Goal: Task Accomplishment & Management: Use online tool/utility

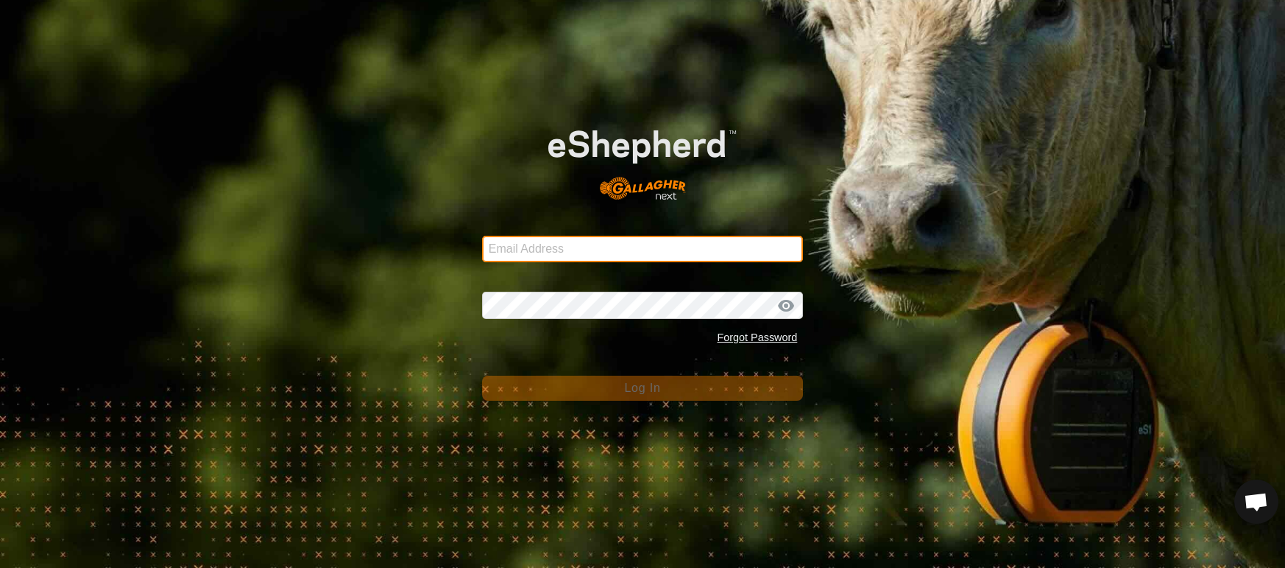
type input "[EMAIL_ADDRESS][DOMAIN_NAME]"
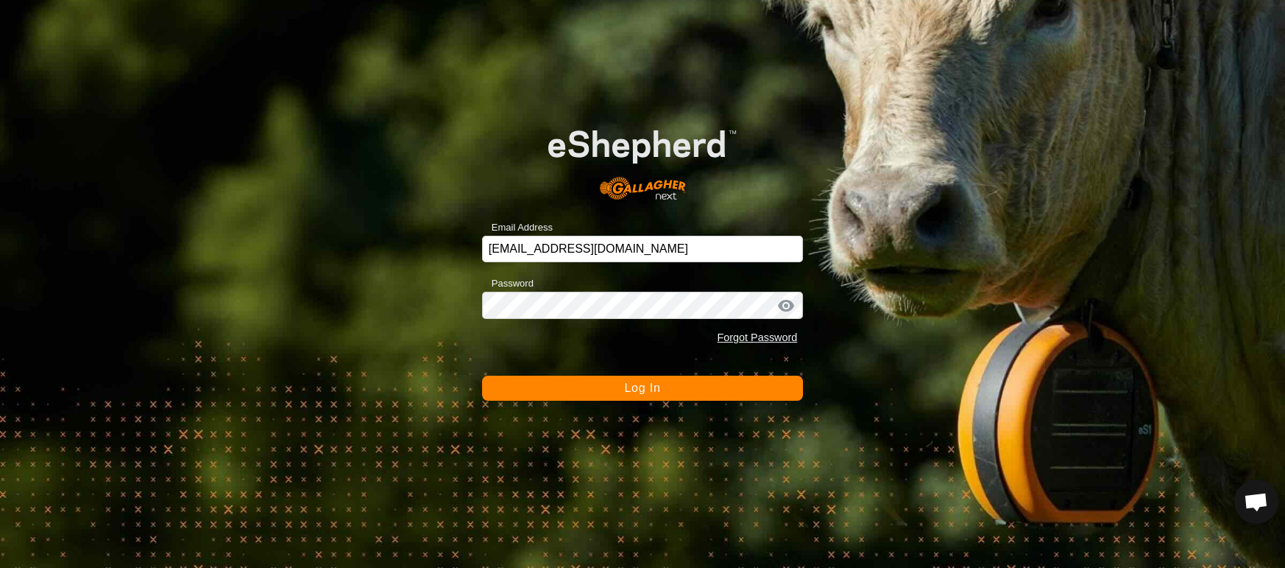
click at [647, 392] on span "Log In" at bounding box center [642, 387] width 36 height 13
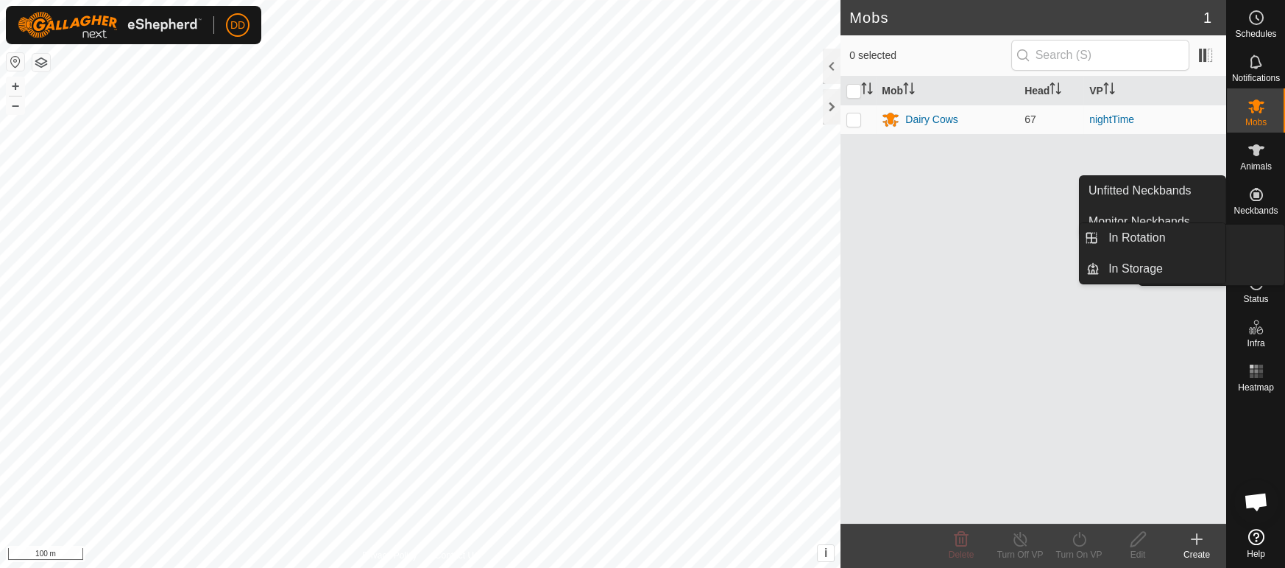
click at [1260, 243] on icon at bounding box center [1257, 239] width 18 height 18
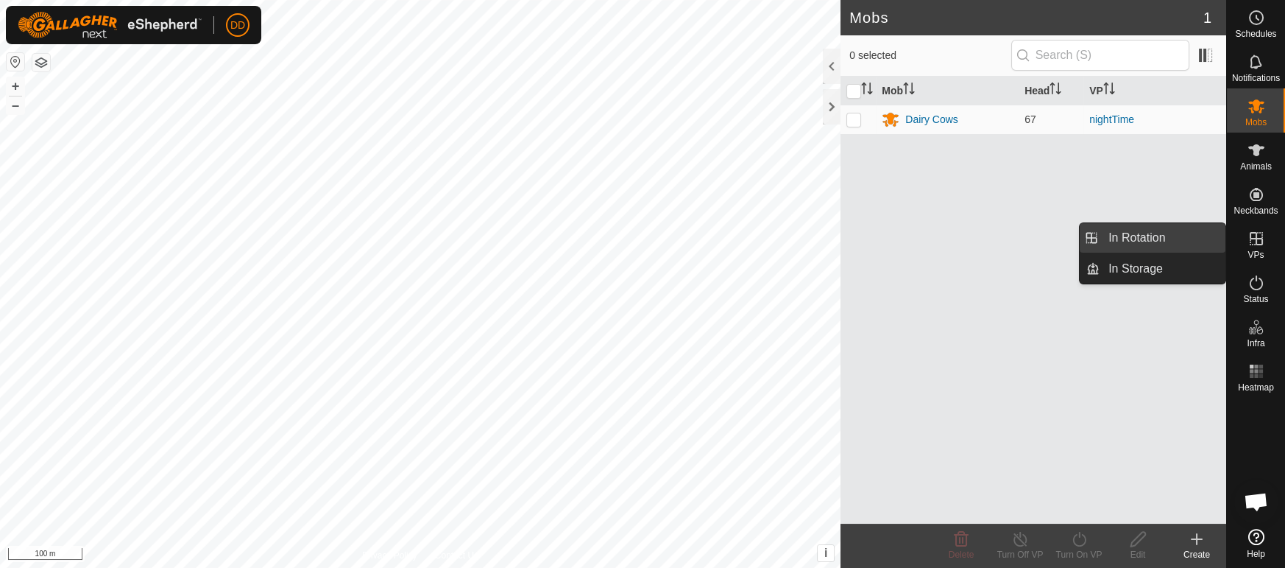
click at [1165, 241] on link "In Rotation" at bounding box center [1163, 237] width 126 height 29
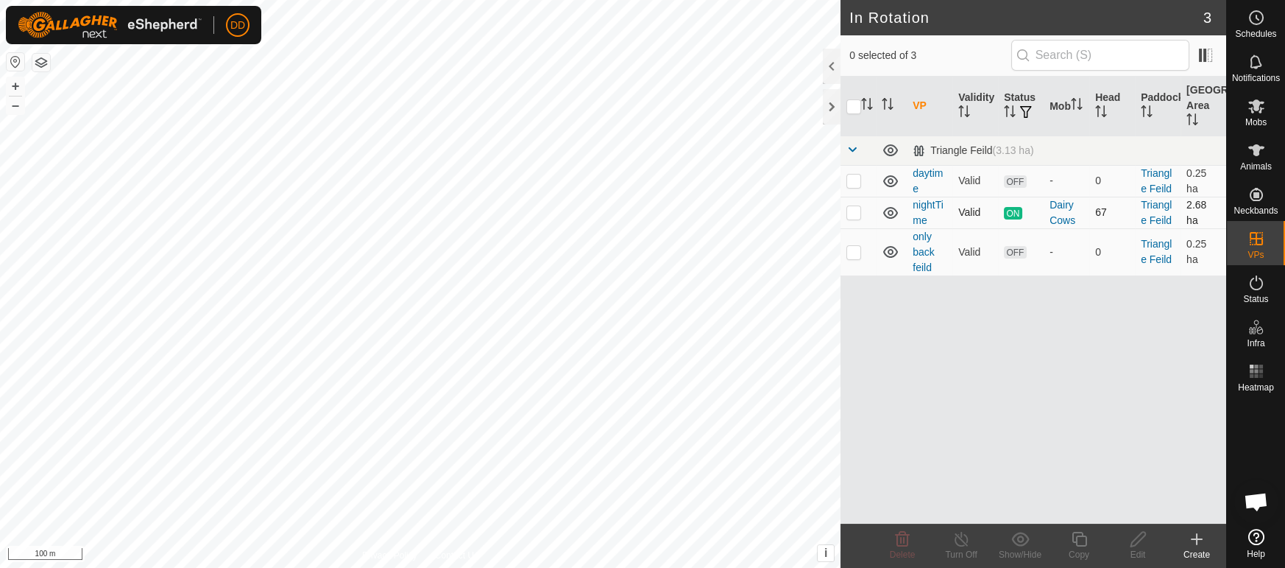
click at [856, 213] on p-checkbox at bounding box center [854, 212] width 15 height 12
checkbox input "true"
click at [1084, 537] on icon at bounding box center [1079, 539] width 18 height 18
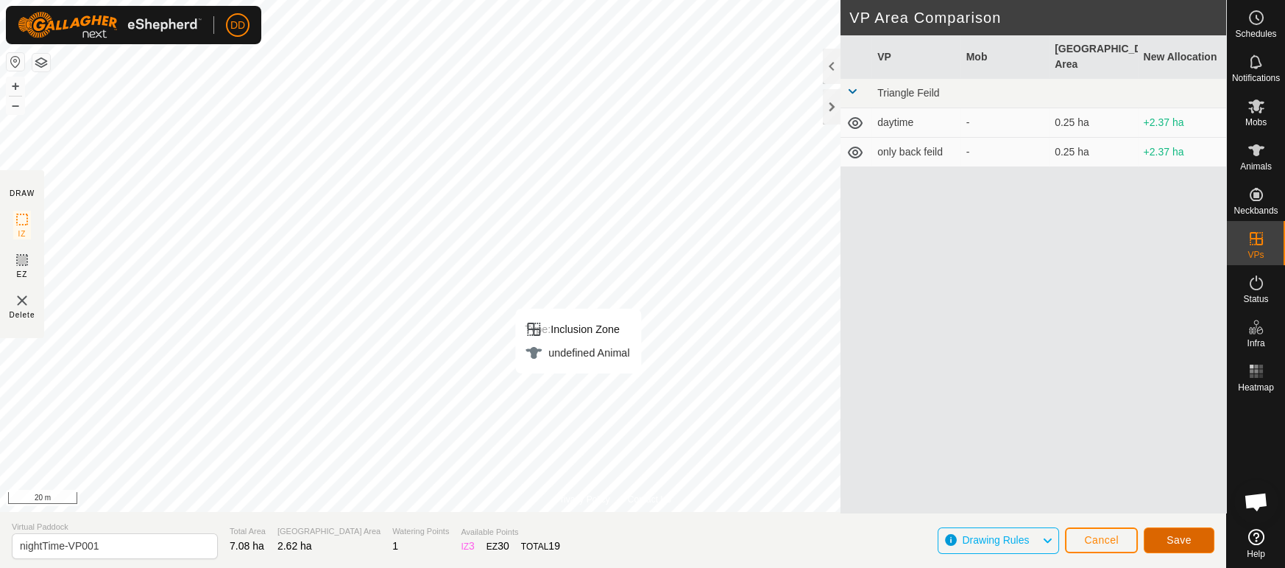
click at [1192, 537] on button "Save" at bounding box center [1179, 540] width 71 height 26
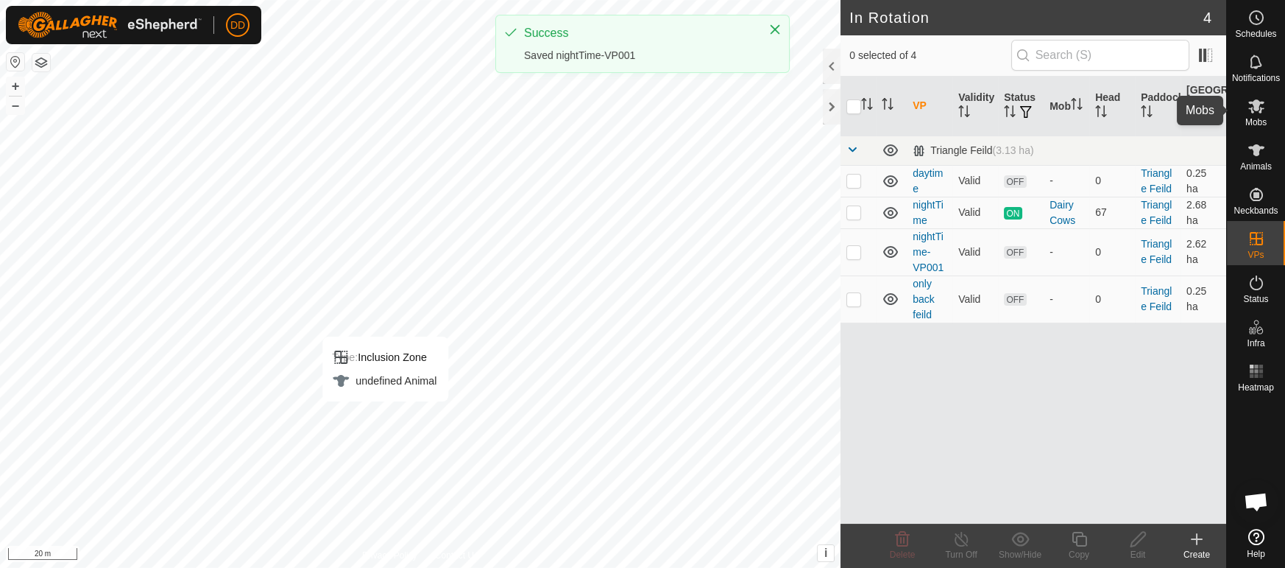
click at [1259, 116] on es-mob-svg-icon at bounding box center [1256, 106] width 27 height 24
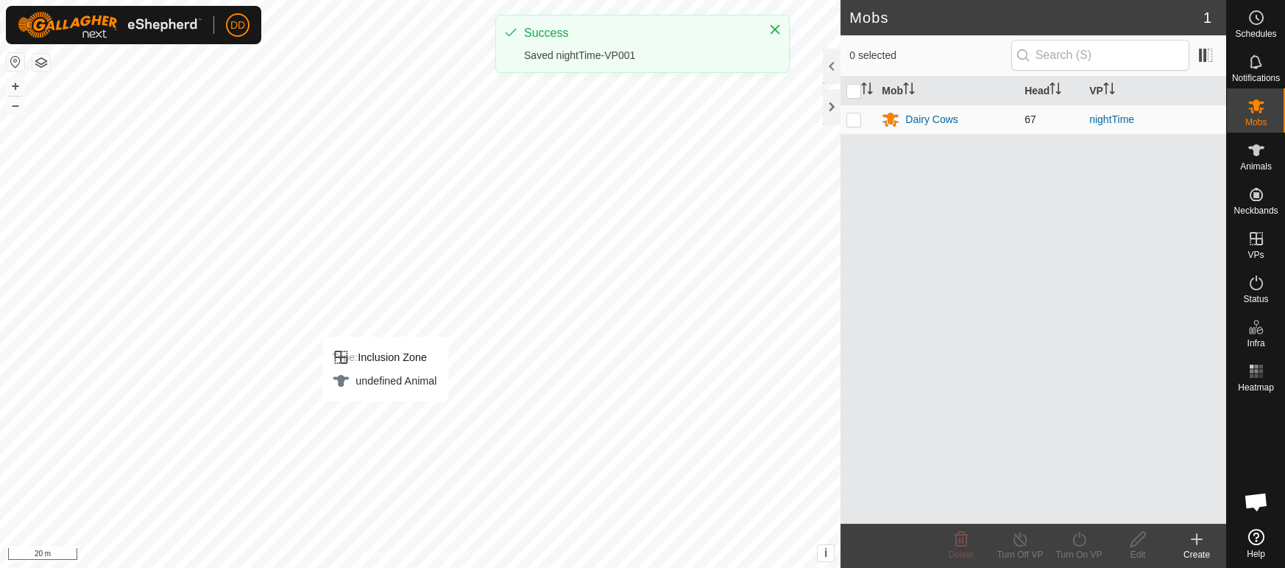
click at [850, 123] on td at bounding box center [858, 119] width 35 height 29
checkbox input "true"
drag, startPoint x: 1070, startPoint y: 550, endPoint x: 1076, endPoint y: 537, distance: 13.5
click at [1070, 549] on div "Turn On VP" at bounding box center [1079, 554] width 59 height 13
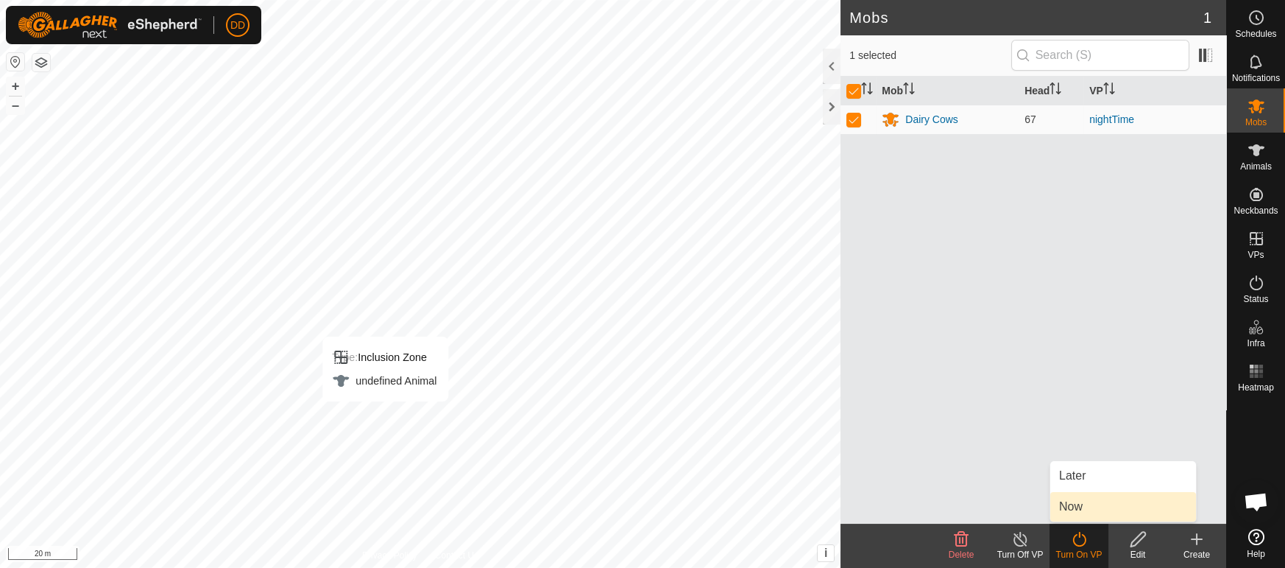
click at [1083, 504] on link "Now" at bounding box center [1123, 506] width 146 height 29
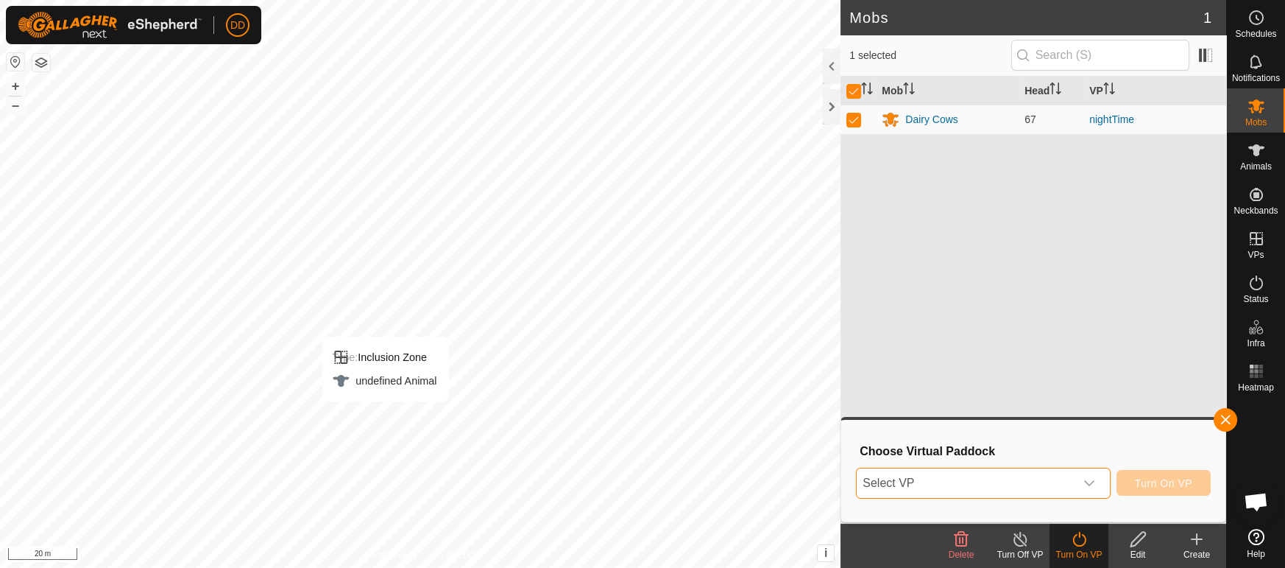
click at [1068, 478] on span "Select VP" at bounding box center [965, 482] width 217 height 29
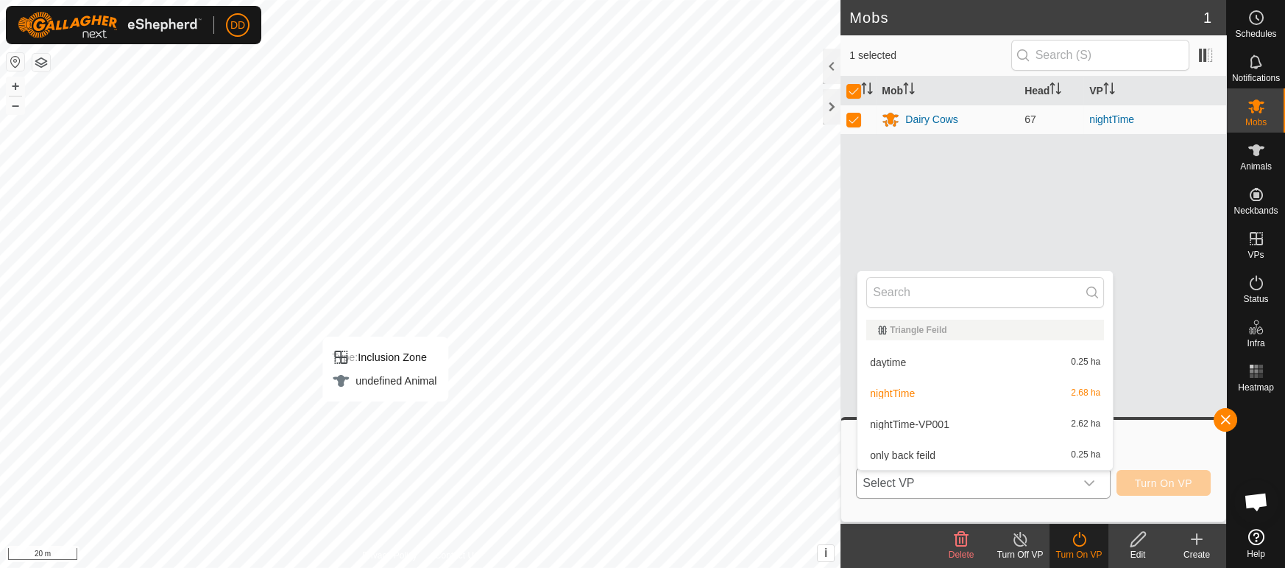
click at [936, 425] on li "nightTime-VP001 2.62 ha" at bounding box center [985, 423] width 255 height 29
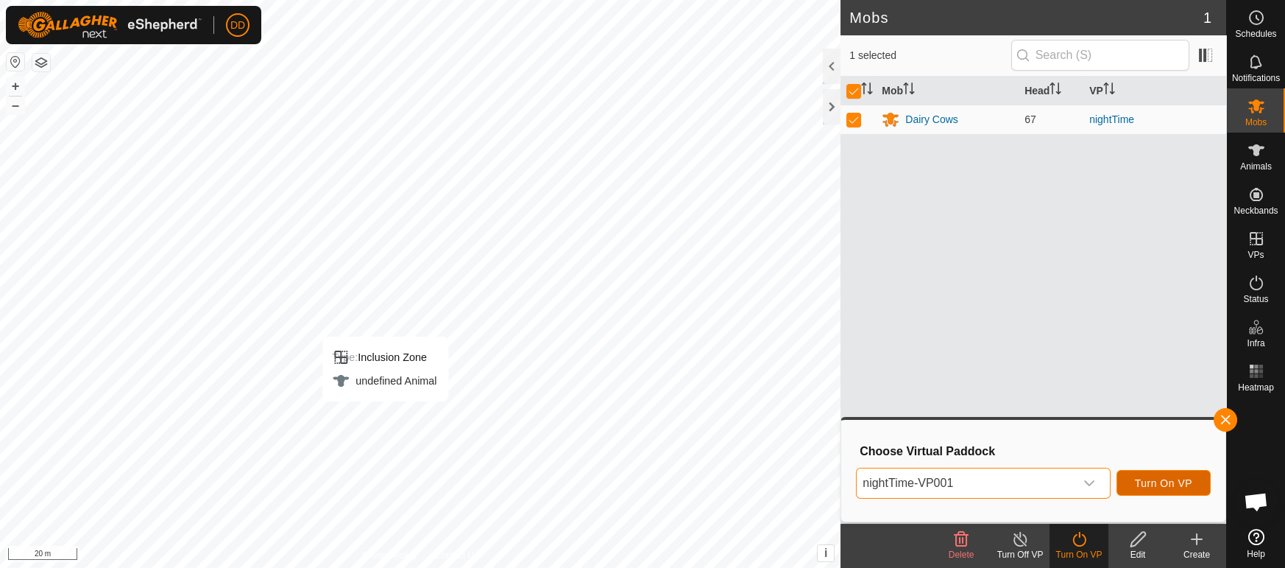
click at [1166, 481] on span "Turn On VP" at bounding box center [1163, 483] width 57 height 12
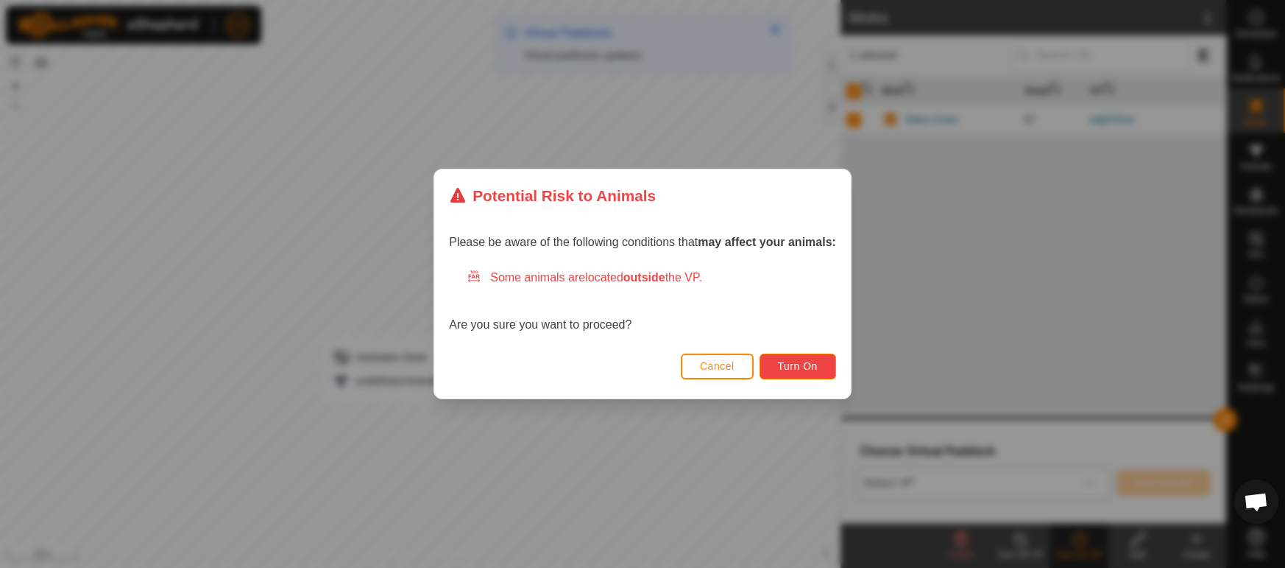
click at [799, 367] on span "Turn On" at bounding box center [798, 366] width 40 height 12
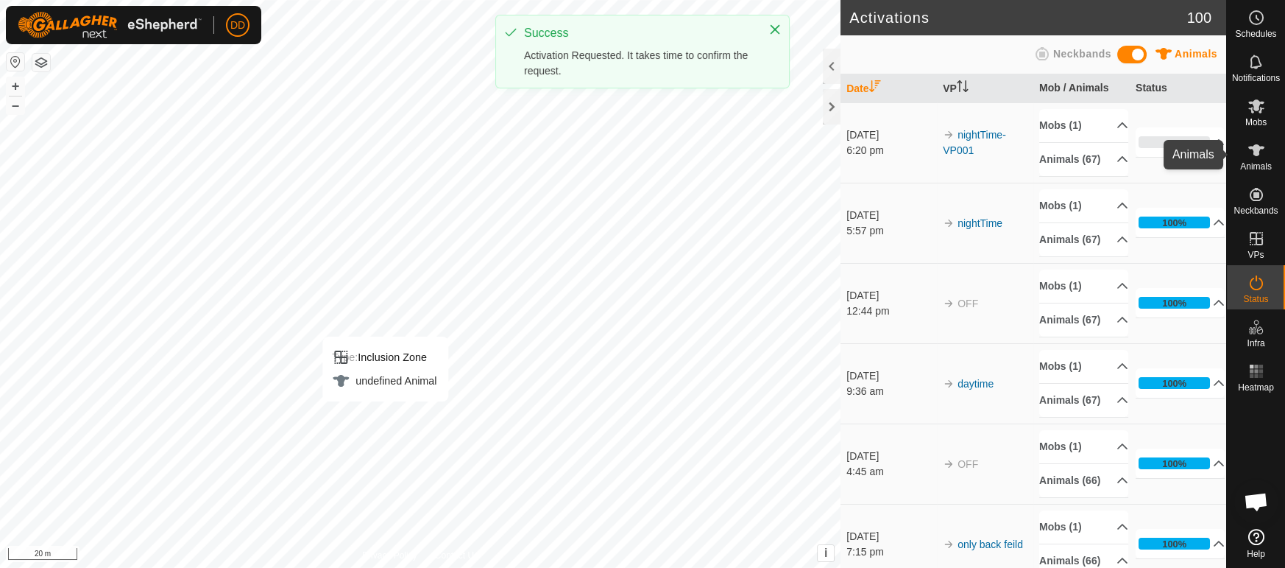
click at [1259, 162] on span "Animals" at bounding box center [1256, 166] width 32 height 9
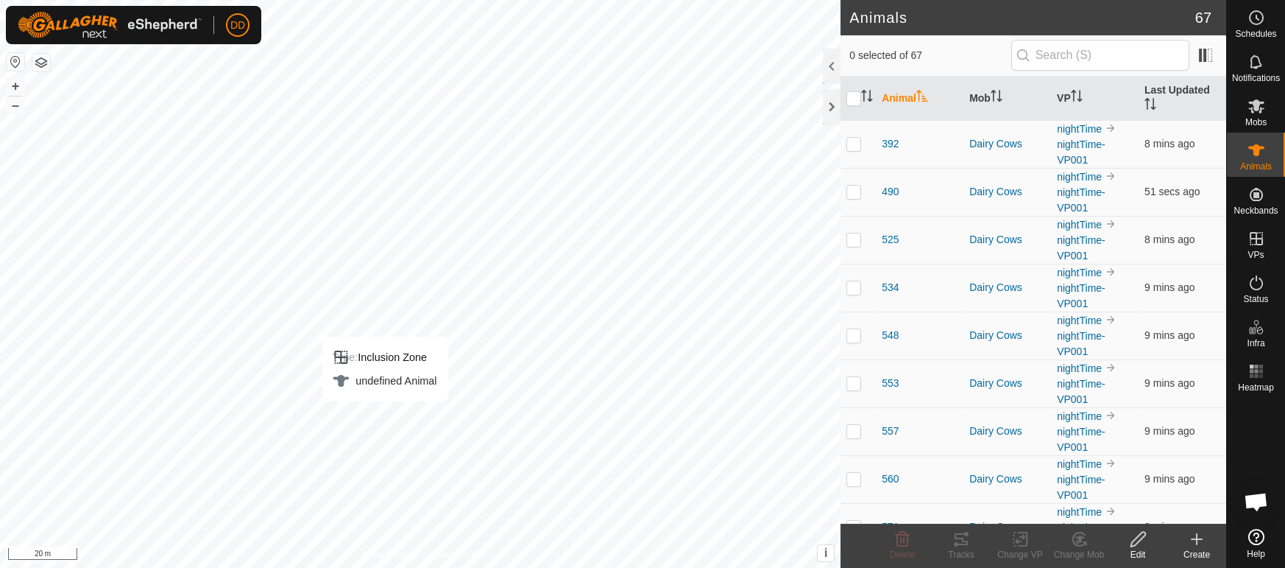
click at [1191, 91] on th "Last Updated" at bounding box center [1183, 99] width 88 height 44
